Goal: Check status: Check status

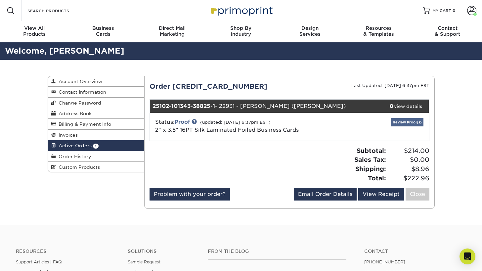
click at [405, 122] on link "Review Proof(s)" at bounding box center [407, 122] width 32 height 8
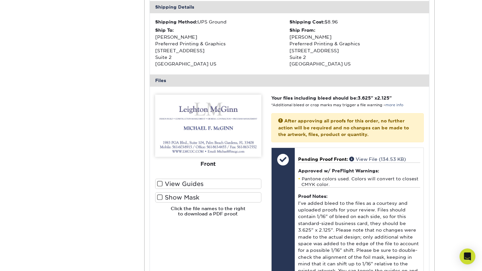
scroll to position [221, 0]
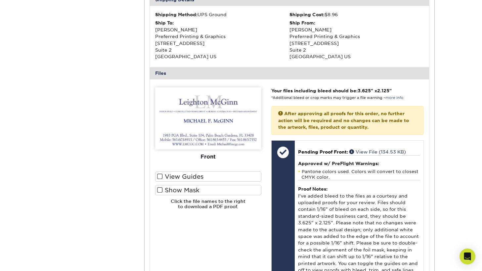
click at [161, 173] on span at bounding box center [160, 176] width 6 height 6
click at [0, 0] on input "View Guides" at bounding box center [0, 0] width 0 height 0
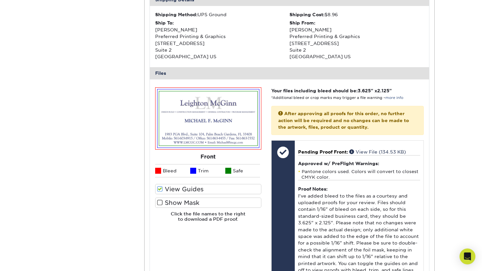
click at [160, 200] on span at bounding box center [160, 203] width 6 height 6
click at [0, 0] on input "Show Mask" at bounding box center [0, 0] width 0 height 0
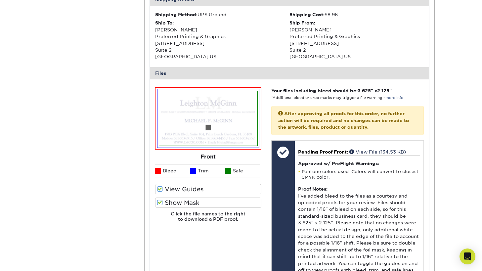
click at [160, 200] on span at bounding box center [160, 203] width 6 height 6
click at [0, 0] on input "Show Mask" at bounding box center [0, 0] width 0 height 0
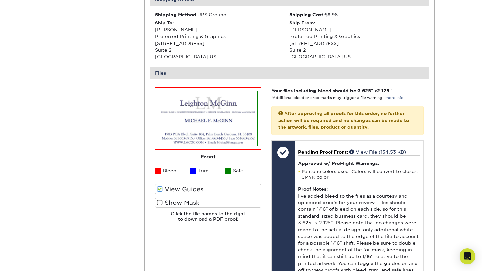
click at [160, 200] on span at bounding box center [160, 203] width 6 height 6
click at [0, 0] on input "Show Mask" at bounding box center [0, 0] width 0 height 0
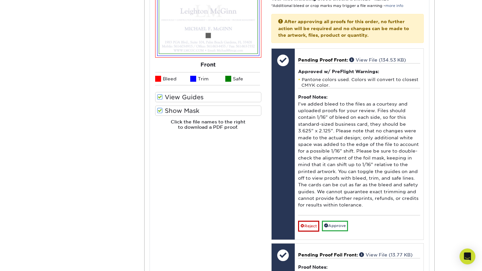
scroll to position [325, 0]
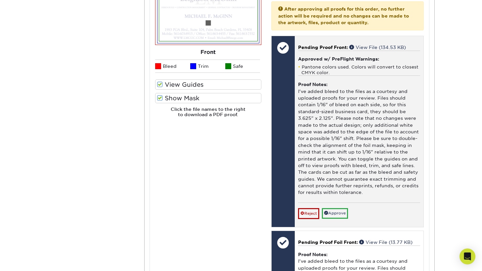
click at [342, 208] on link "Approve" at bounding box center [335, 213] width 26 height 10
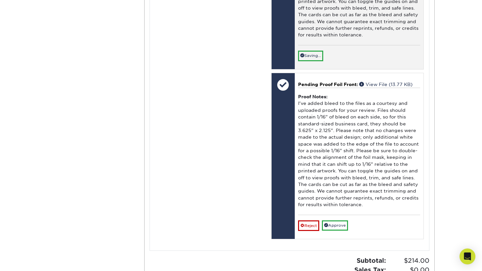
scroll to position [484, 0]
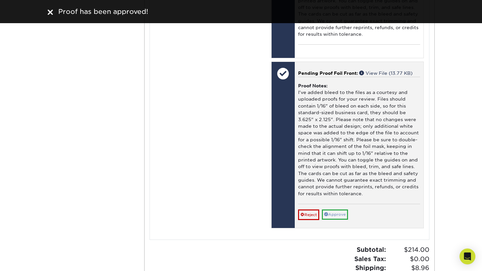
click at [339, 210] on link "Approve" at bounding box center [335, 215] width 26 height 10
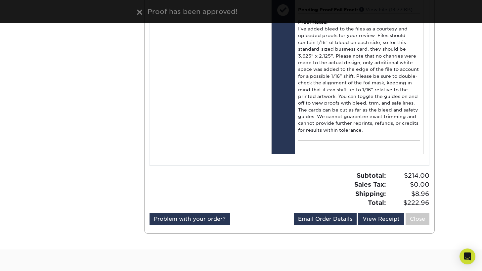
scroll to position [545, 0]
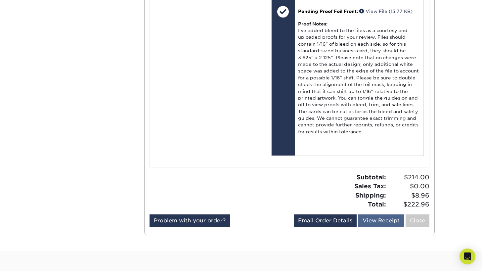
click at [380, 214] on link "View Receipt" at bounding box center [381, 220] width 46 height 13
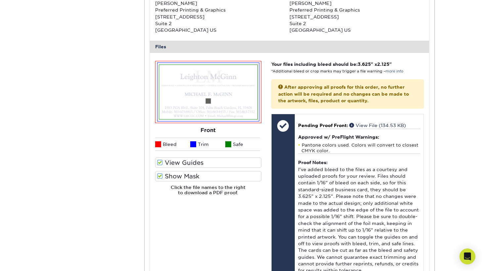
scroll to position [231, 0]
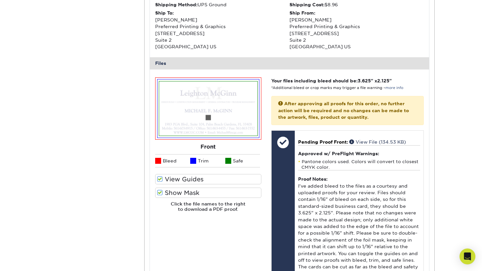
click at [161, 177] on span at bounding box center [160, 179] width 6 height 6
click at [0, 0] on input "View Guides" at bounding box center [0, 0] width 0 height 0
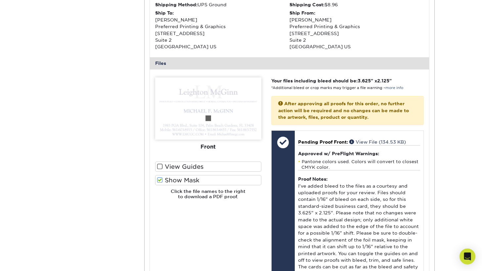
click at [160, 177] on span at bounding box center [160, 180] width 6 height 6
click at [0, 0] on input "Show Mask" at bounding box center [0, 0] width 0 height 0
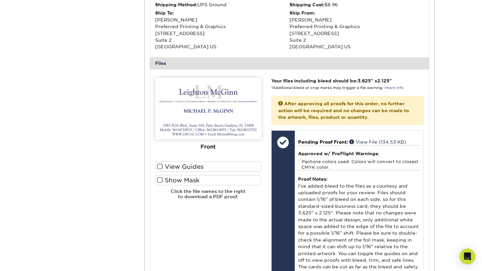
click at [160, 177] on span at bounding box center [160, 180] width 6 height 6
click at [0, 0] on input "Show Mask" at bounding box center [0, 0] width 0 height 0
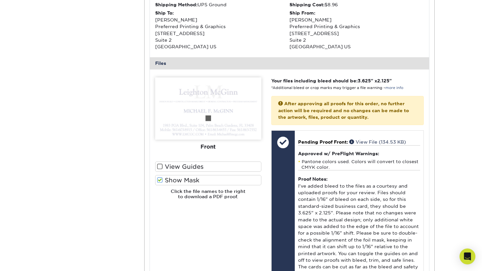
click at [161, 164] on span at bounding box center [160, 167] width 6 height 6
click at [0, 0] on input "View Guides" at bounding box center [0, 0] width 0 height 0
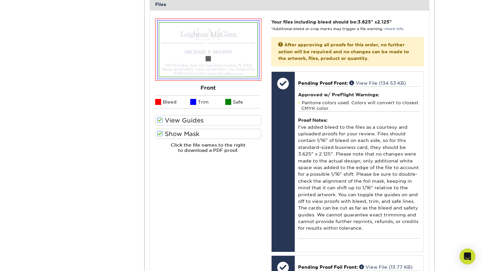
scroll to position [289, 0]
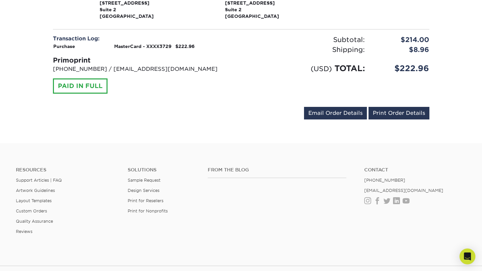
scroll to position [203, 0]
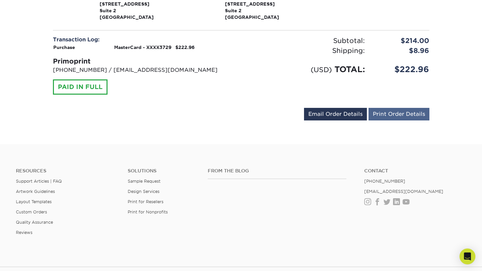
click at [406, 112] on link "Print Order Details" at bounding box center [399, 114] width 61 height 13
